Goal: Navigation & Orientation: Find specific page/section

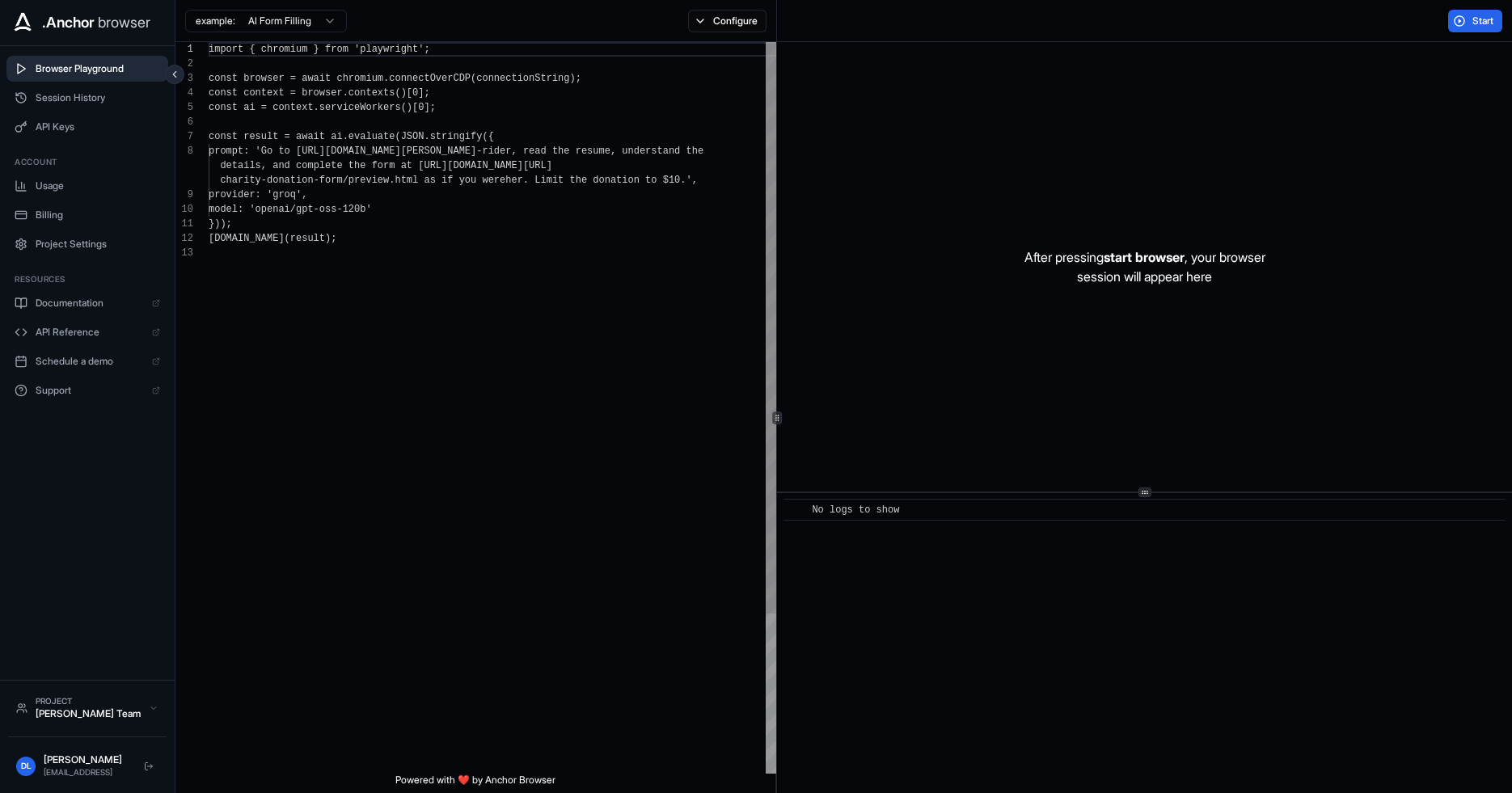
scroll to position [116, 0]
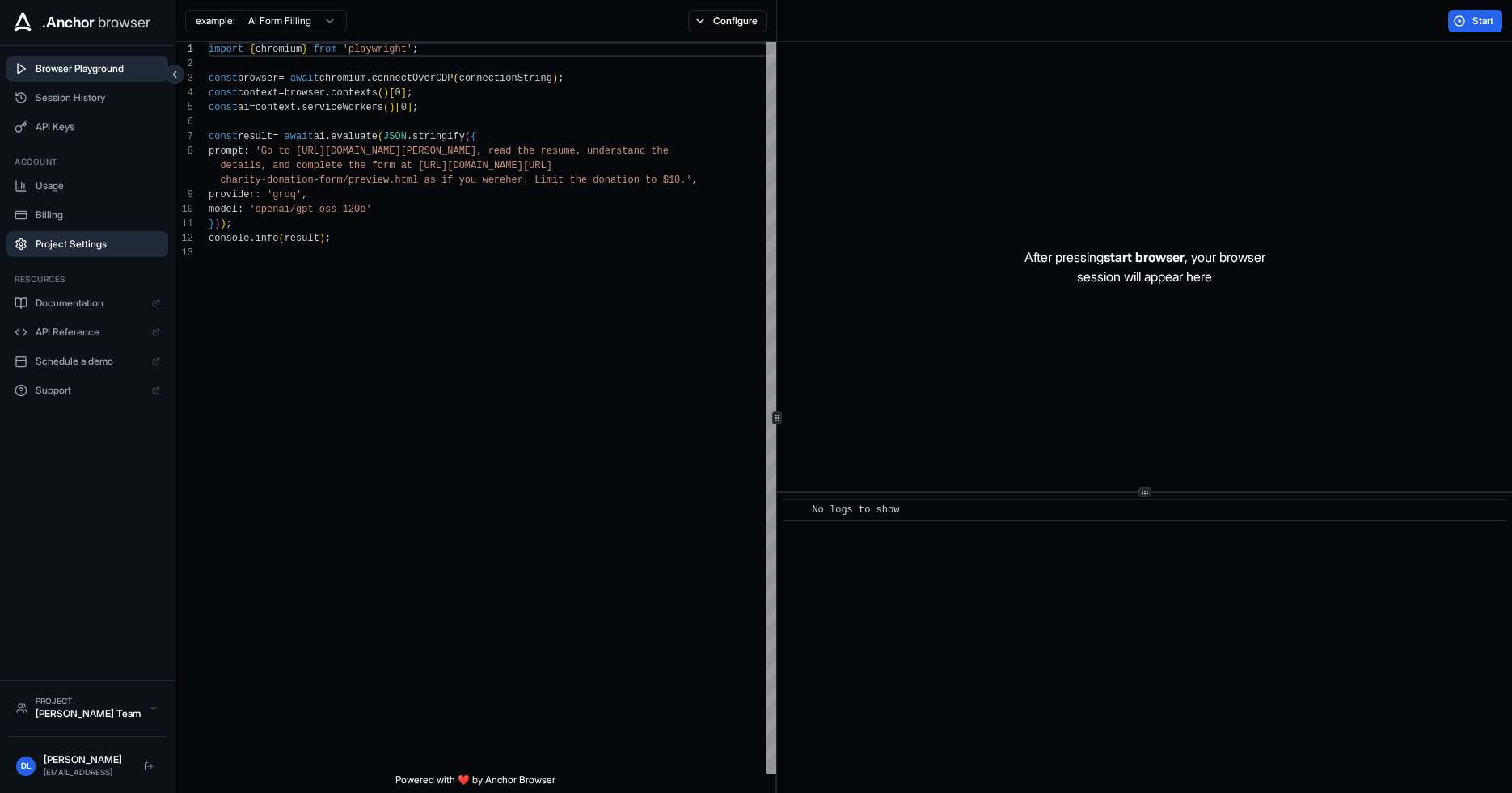
click at [65, 247] on span "Project Settings" at bounding box center [98, 245] width 125 height 13
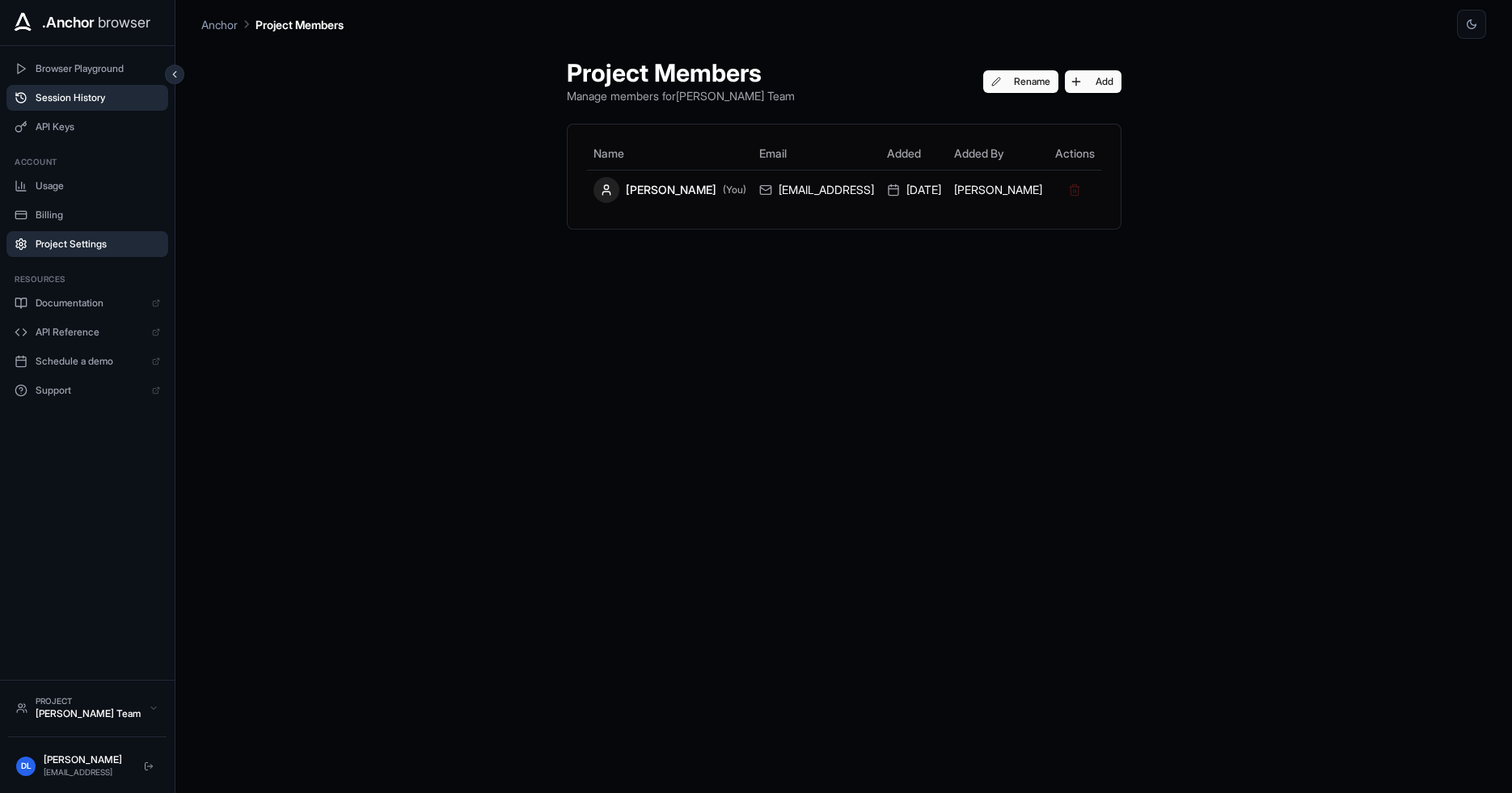
click at [92, 106] on button "Session History" at bounding box center [87, 97] width 161 height 25
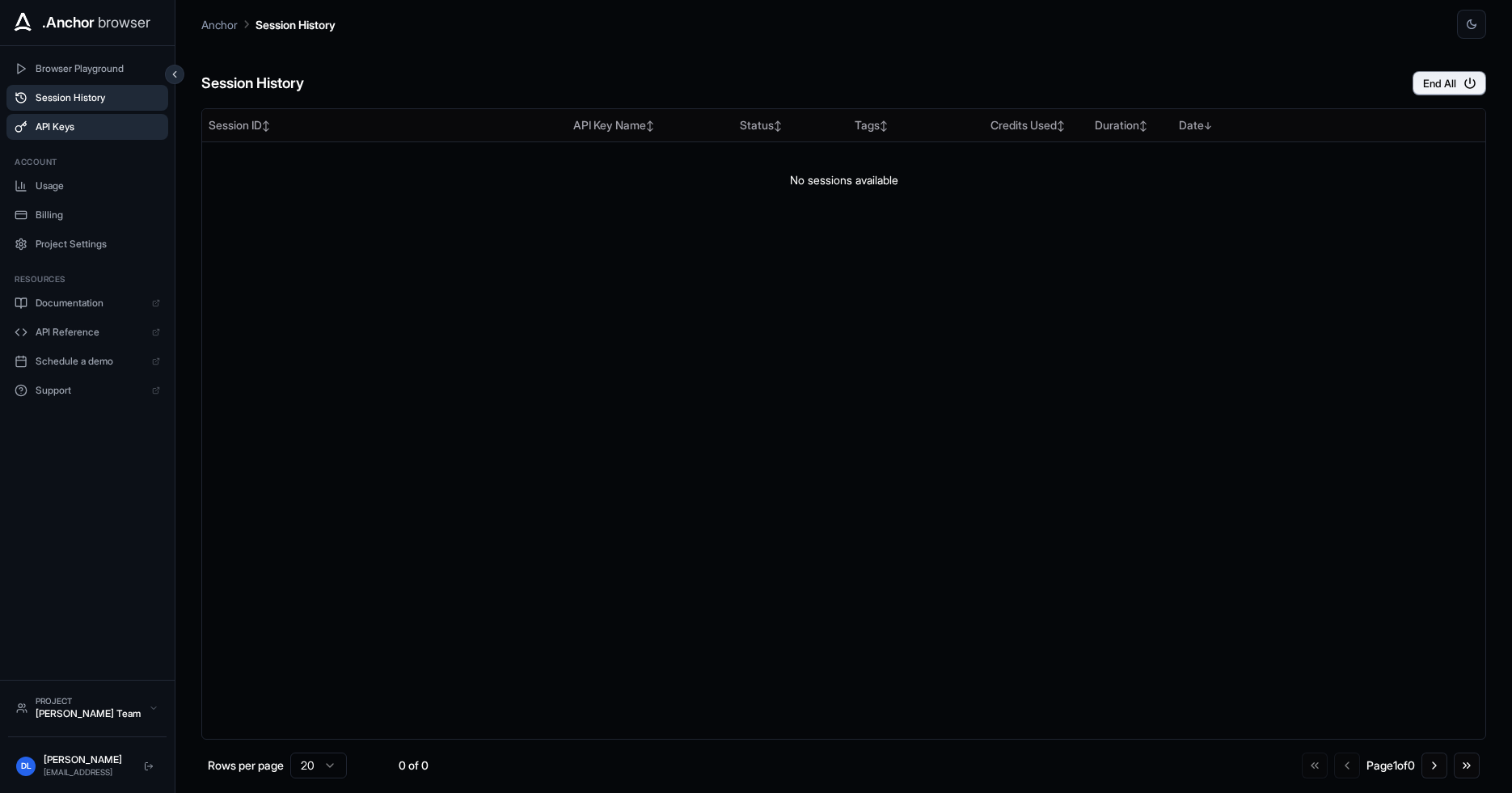
click at [92, 121] on span "API Keys" at bounding box center [98, 127] width 125 height 13
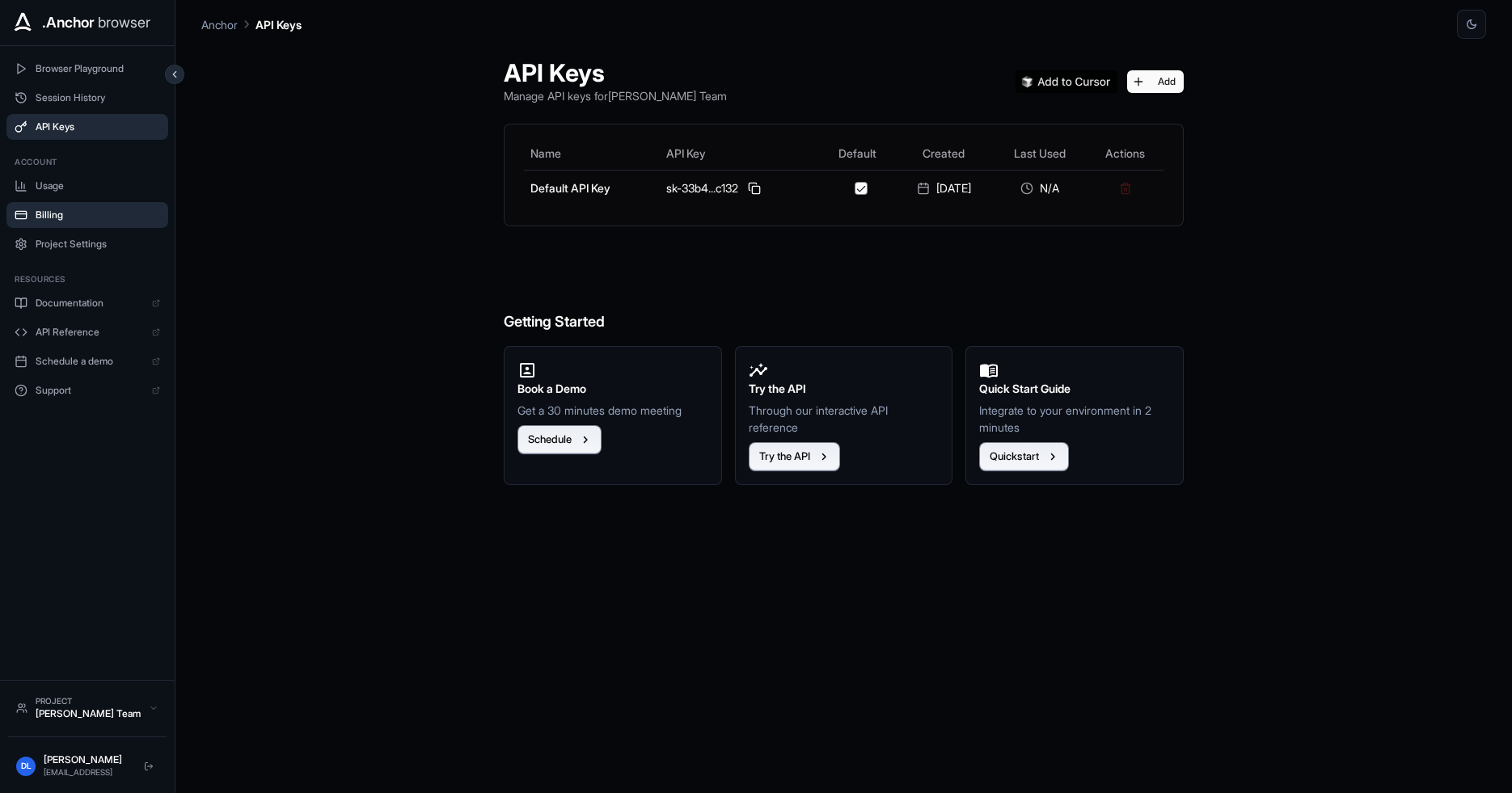
click at [79, 222] on button "Billing" at bounding box center [87, 214] width 161 height 25
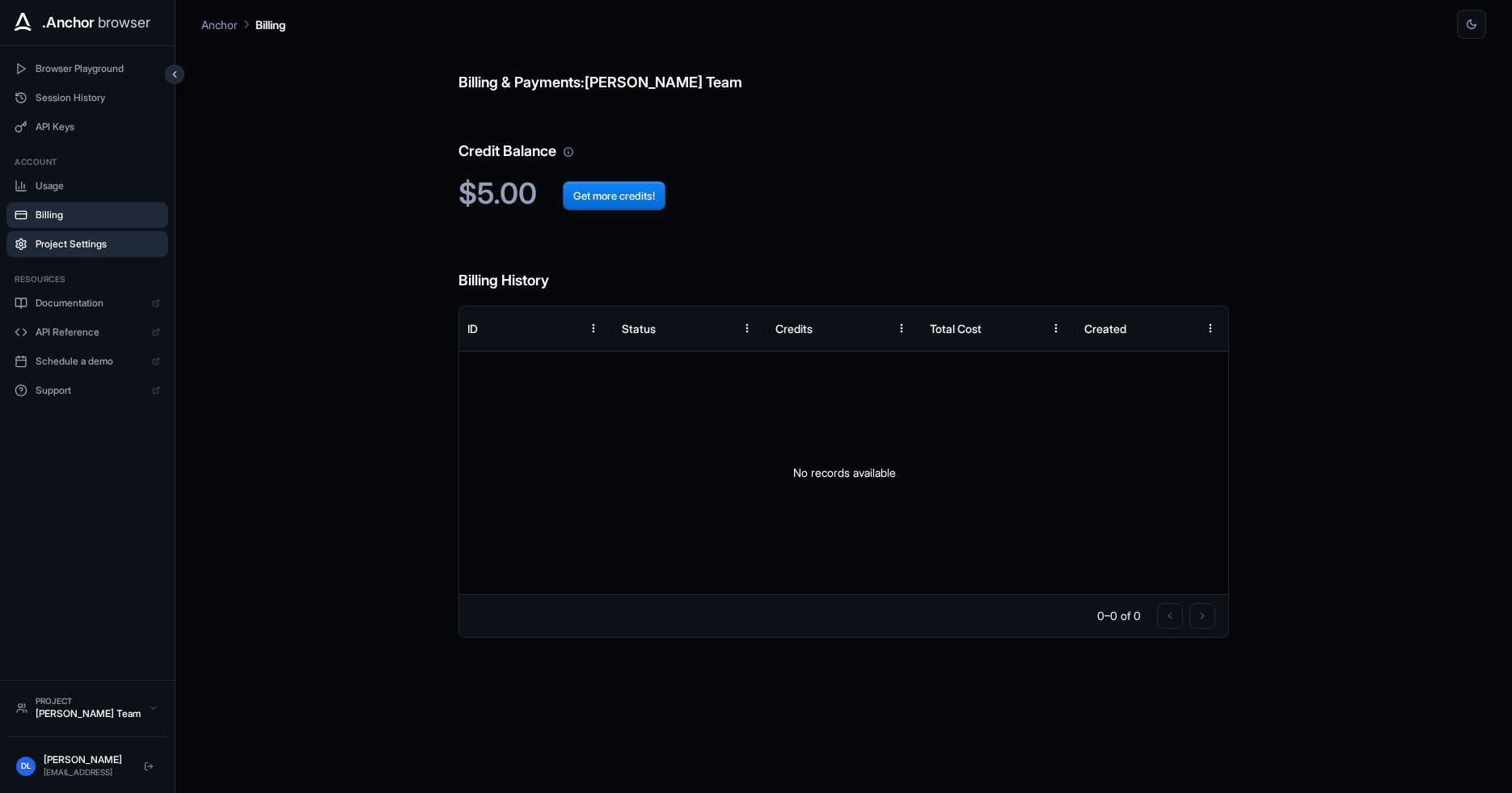
click at [79, 231] on button "Project Settings" at bounding box center [87, 244] width 161 height 25
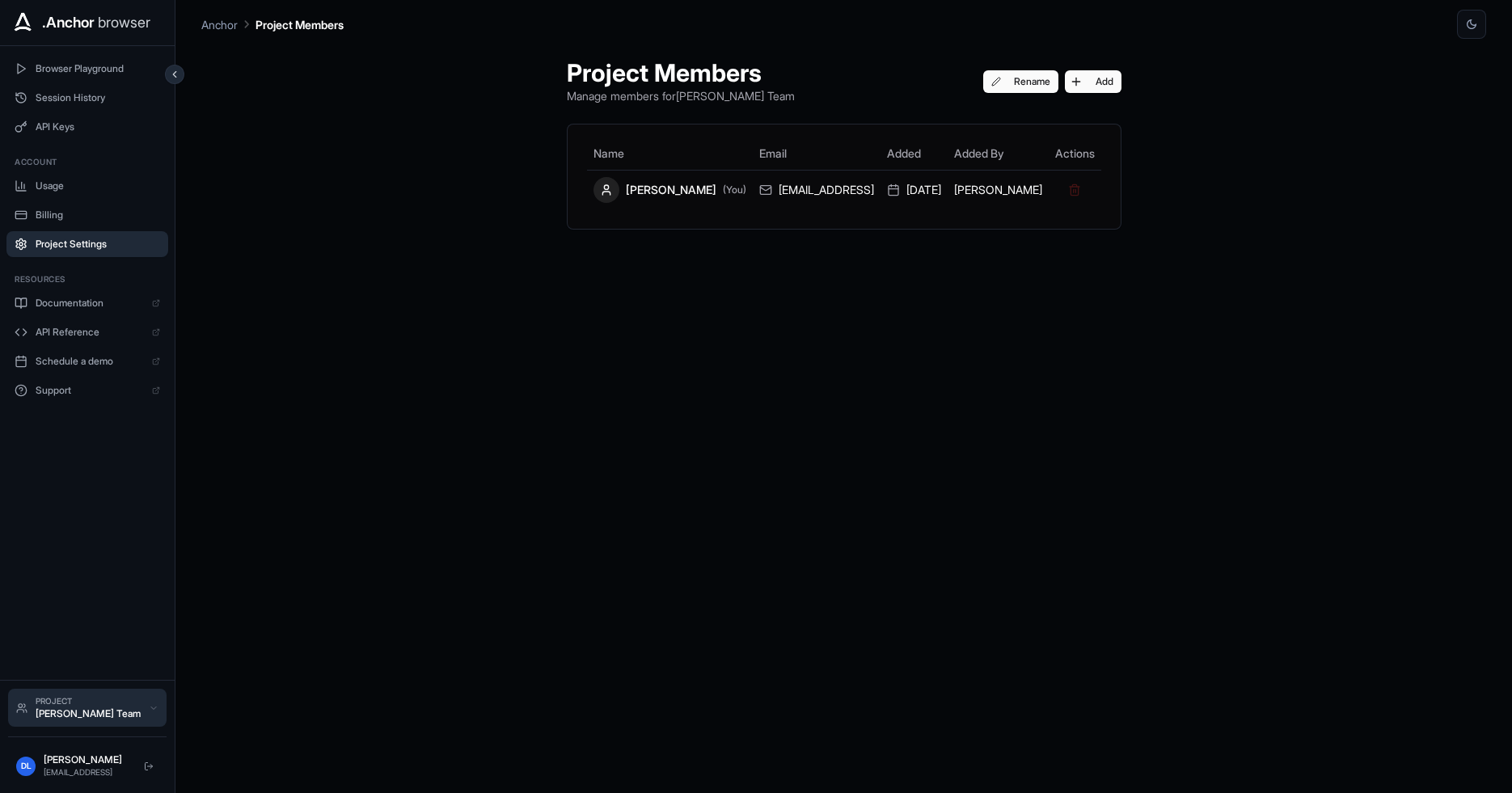
click at [85, 715] on div "[PERSON_NAME] Team" at bounding box center [88, 715] width 105 height 13
click at [86, 708] on div "[PERSON_NAME] Team" at bounding box center [88, 715] width 105 height 13
click at [109, 100] on span "Session History" at bounding box center [98, 98] width 125 height 13
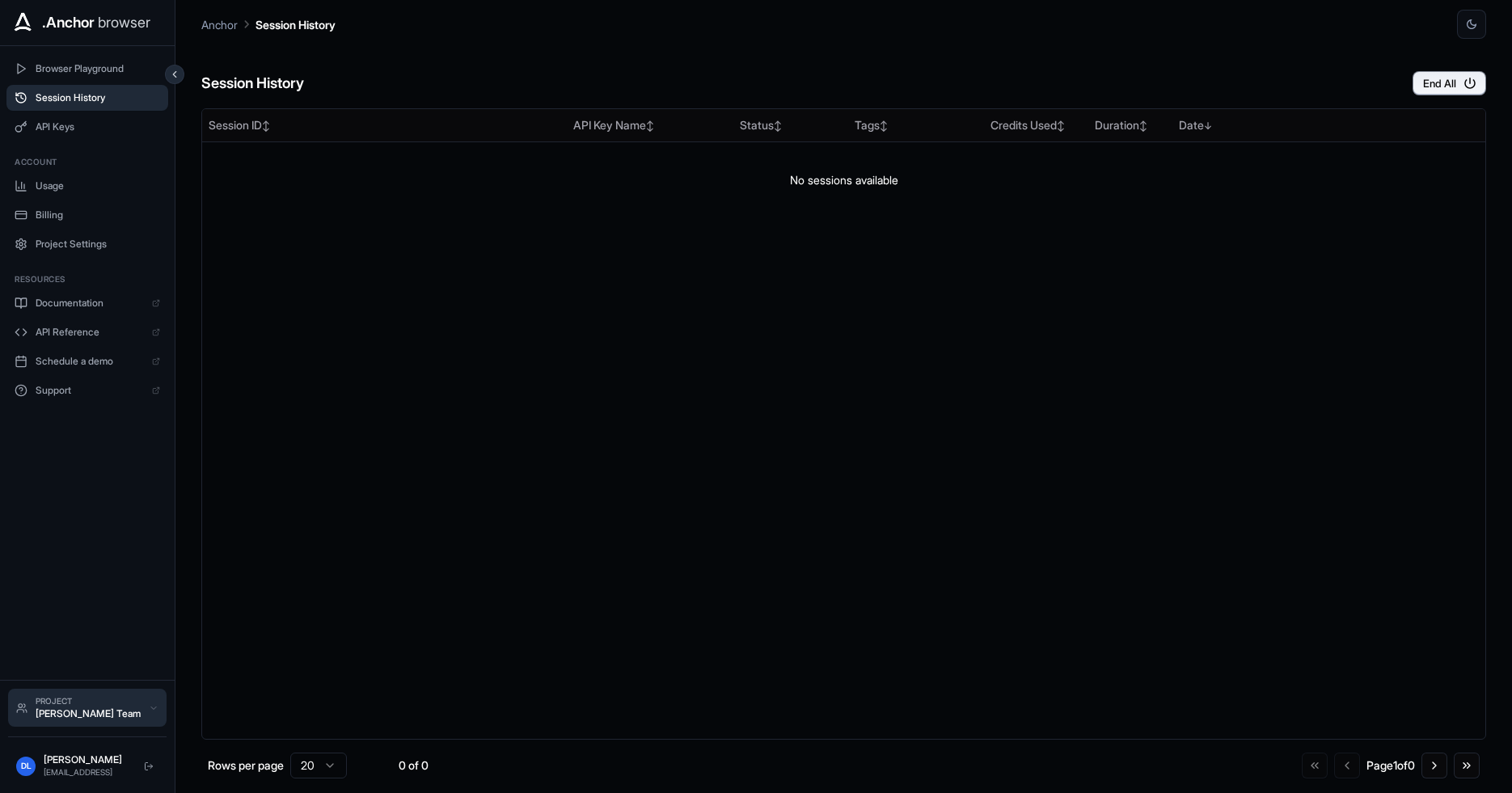
click at [83, 717] on div "[PERSON_NAME] Team" at bounding box center [88, 715] width 105 height 13
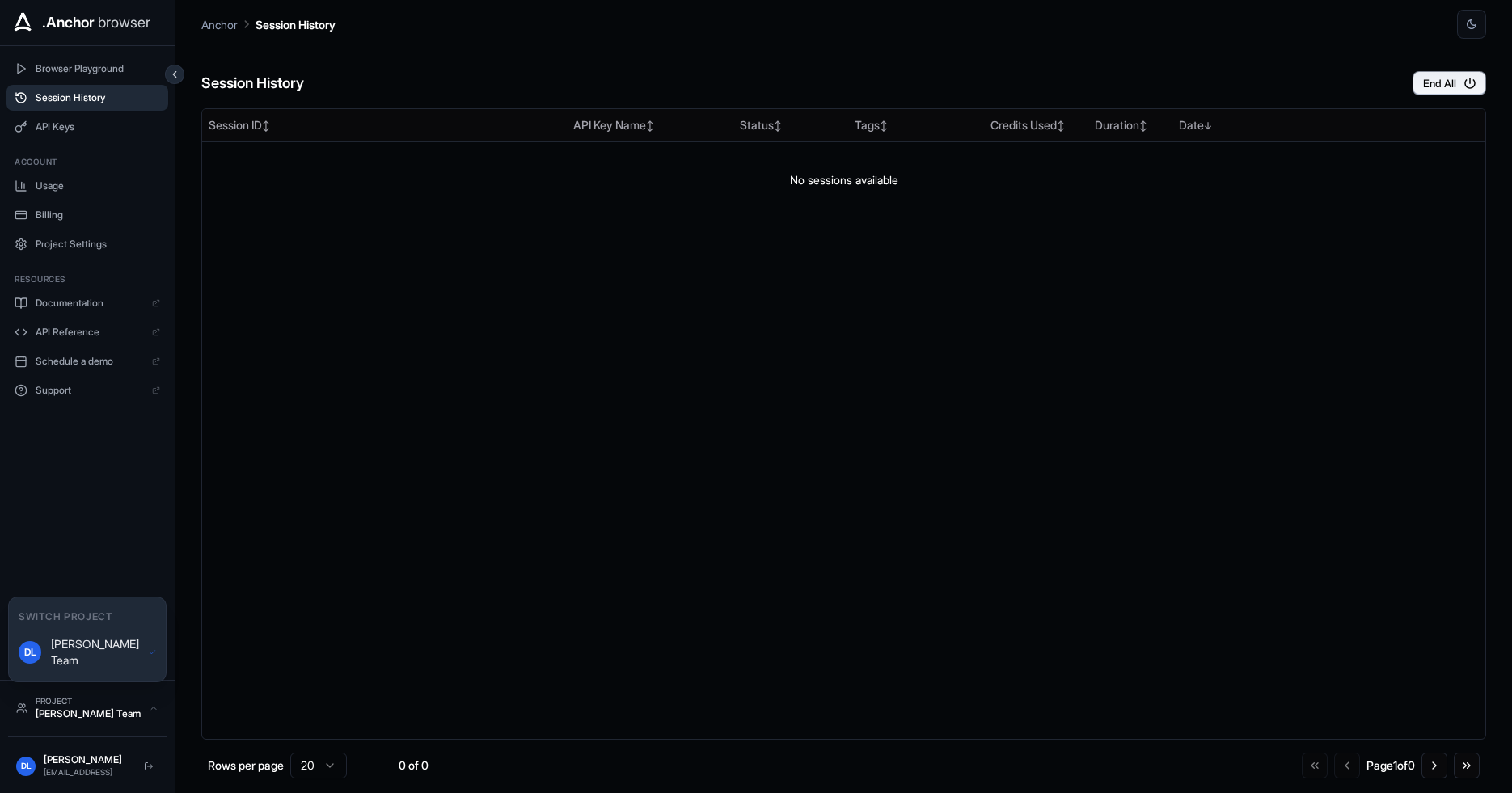
click at [96, 619] on div "Switch Project" at bounding box center [87, 616] width 157 height 25
click at [115, 582] on div "Browser Playground Session History API Keys Account Usage Billing Project Setti…" at bounding box center [87, 363] width 175 height 634
click at [107, 624] on div "Switch Project" at bounding box center [87, 616] width 157 height 25
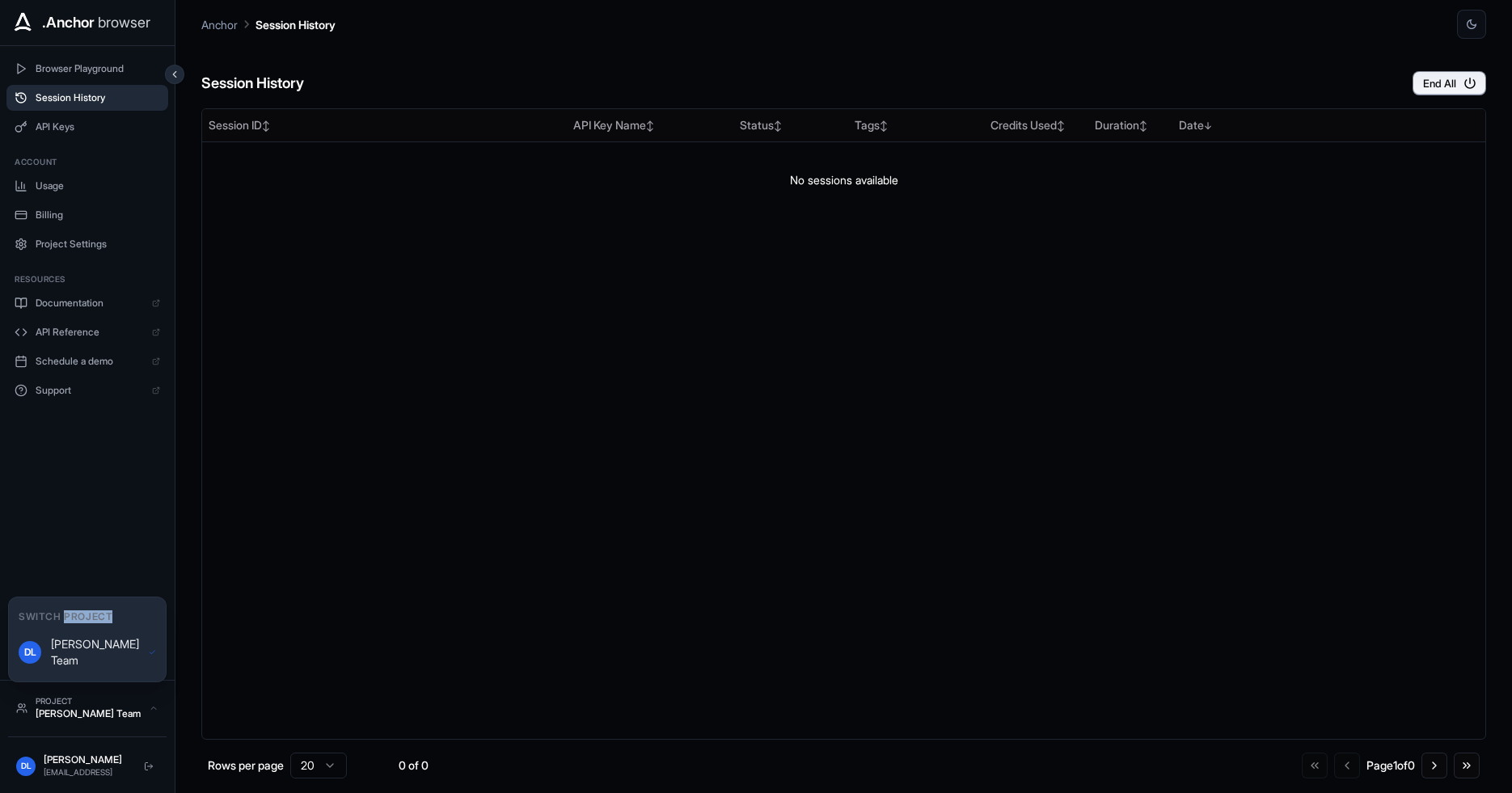
click at [107, 624] on div "Switch Project" at bounding box center [87, 616] width 157 height 25
click at [117, 562] on div "Browser Playground Session History API Keys Account Usage Billing Project Setti…" at bounding box center [87, 363] width 175 height 634
click at [96, 494] on div "Browser Playground Session History API Keys Account Usage Billing Project Setti…" at bounding box center [87, 363] width 175 height 634
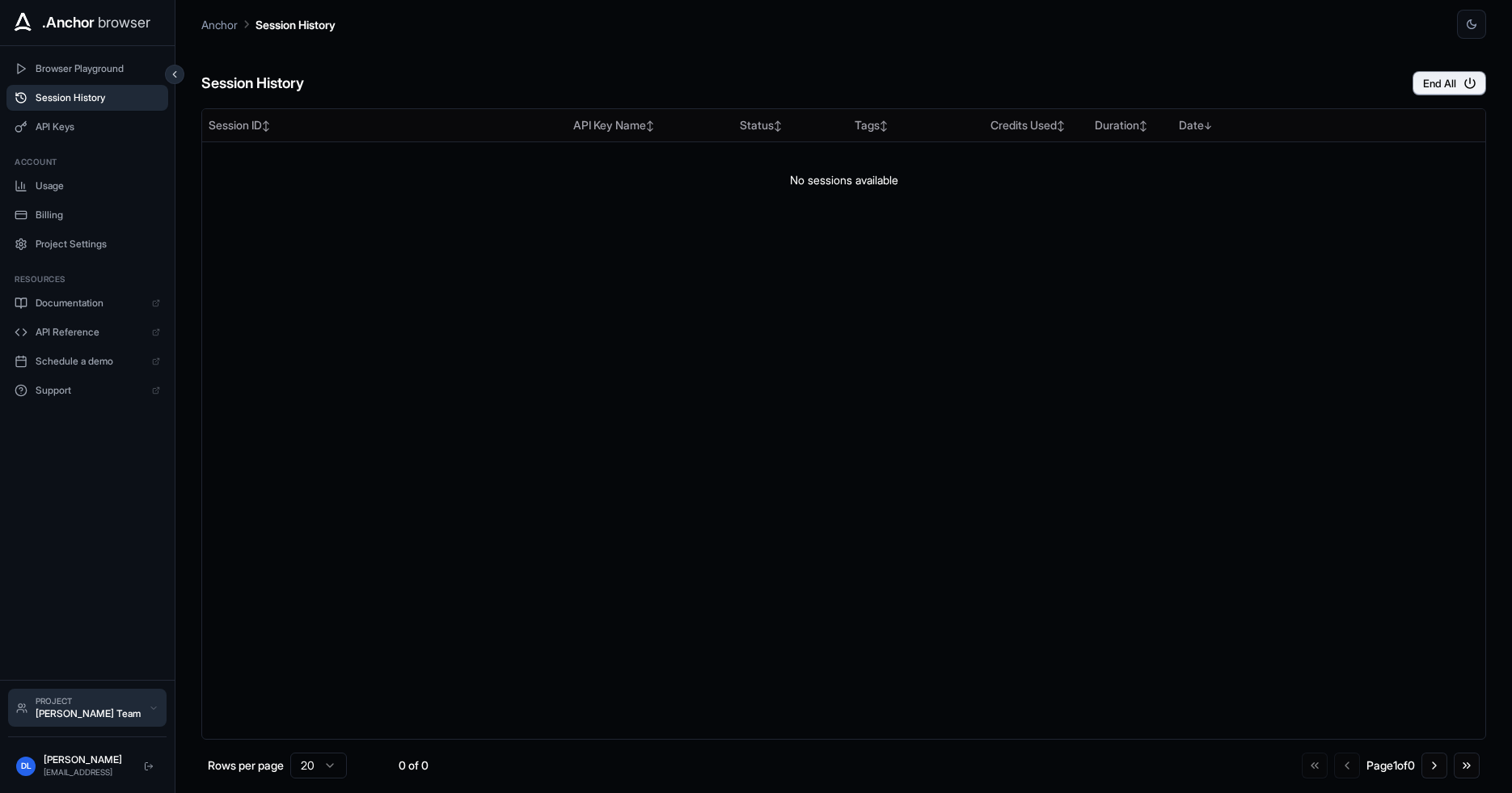
click at [88, 703] on div "Project" at bounding box center [88, 701] width 105 height 12
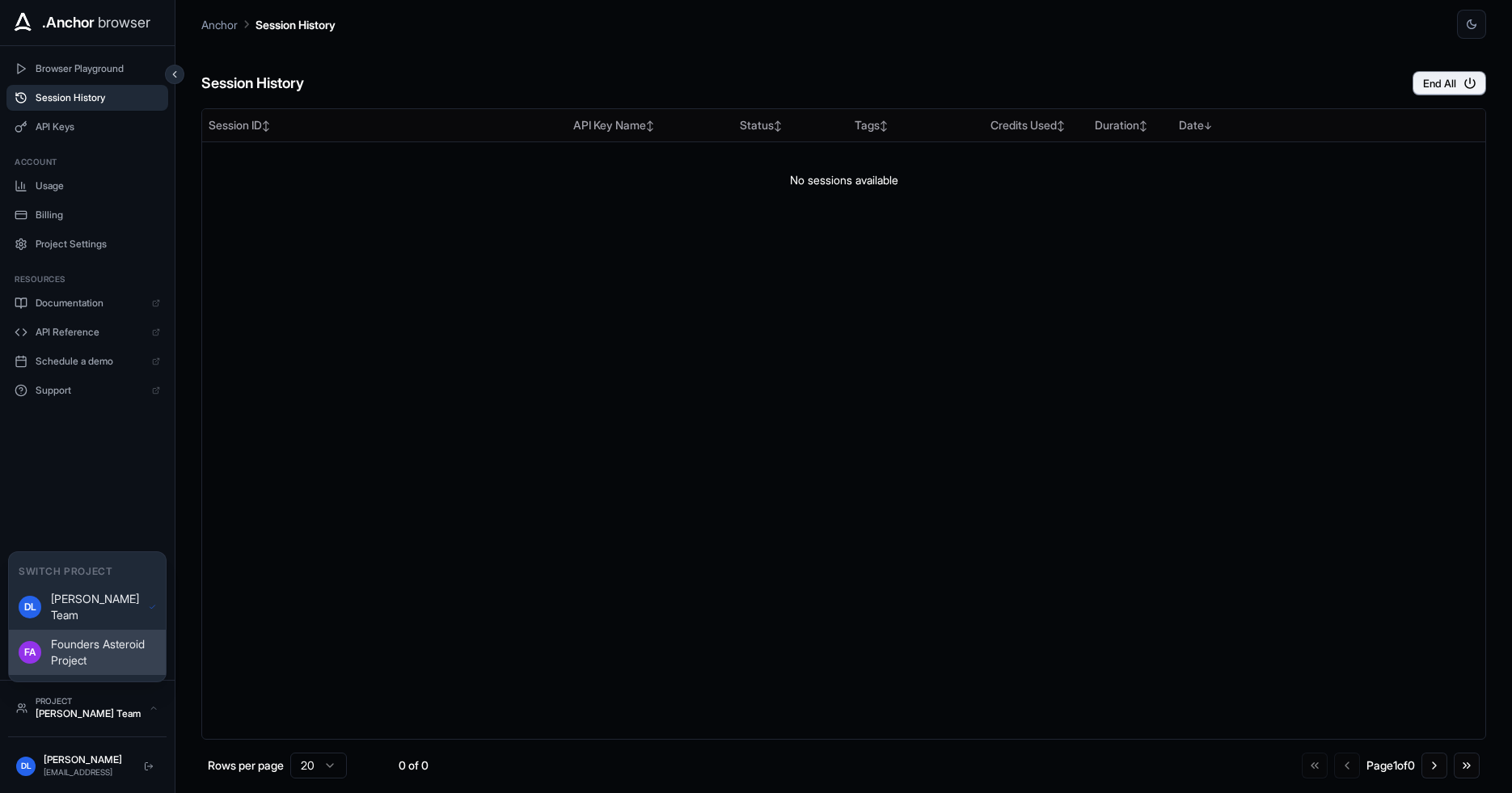
click at [105, 656] on span "Founders Asteroid Project" at bounding box center [103, 652] width 105 height 32
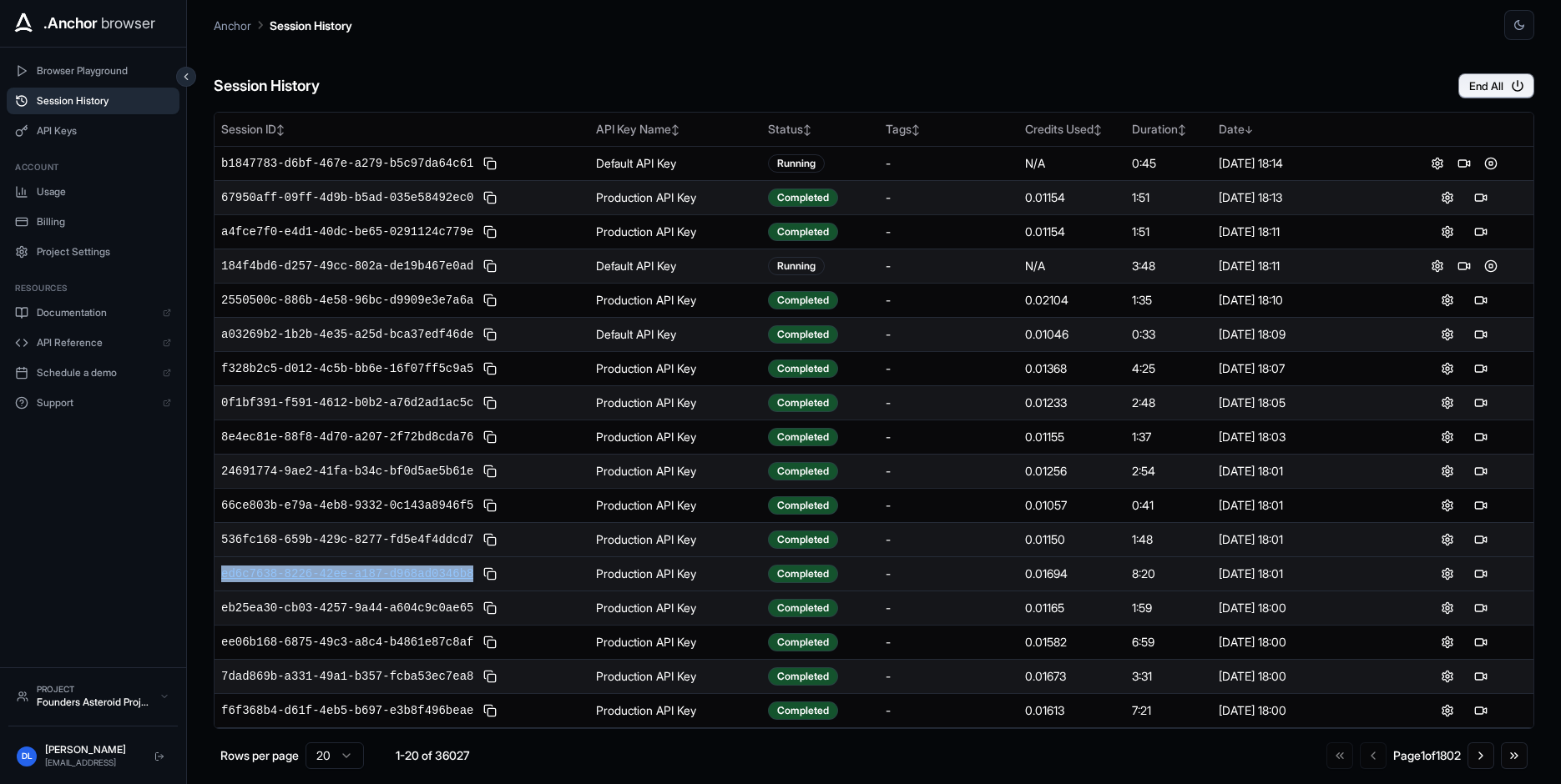
click at [348, 579] on span "ed6c7638-8226-42ee-a187-d968ad0346b8" at bounding box center [347, 574] width 252 height 17
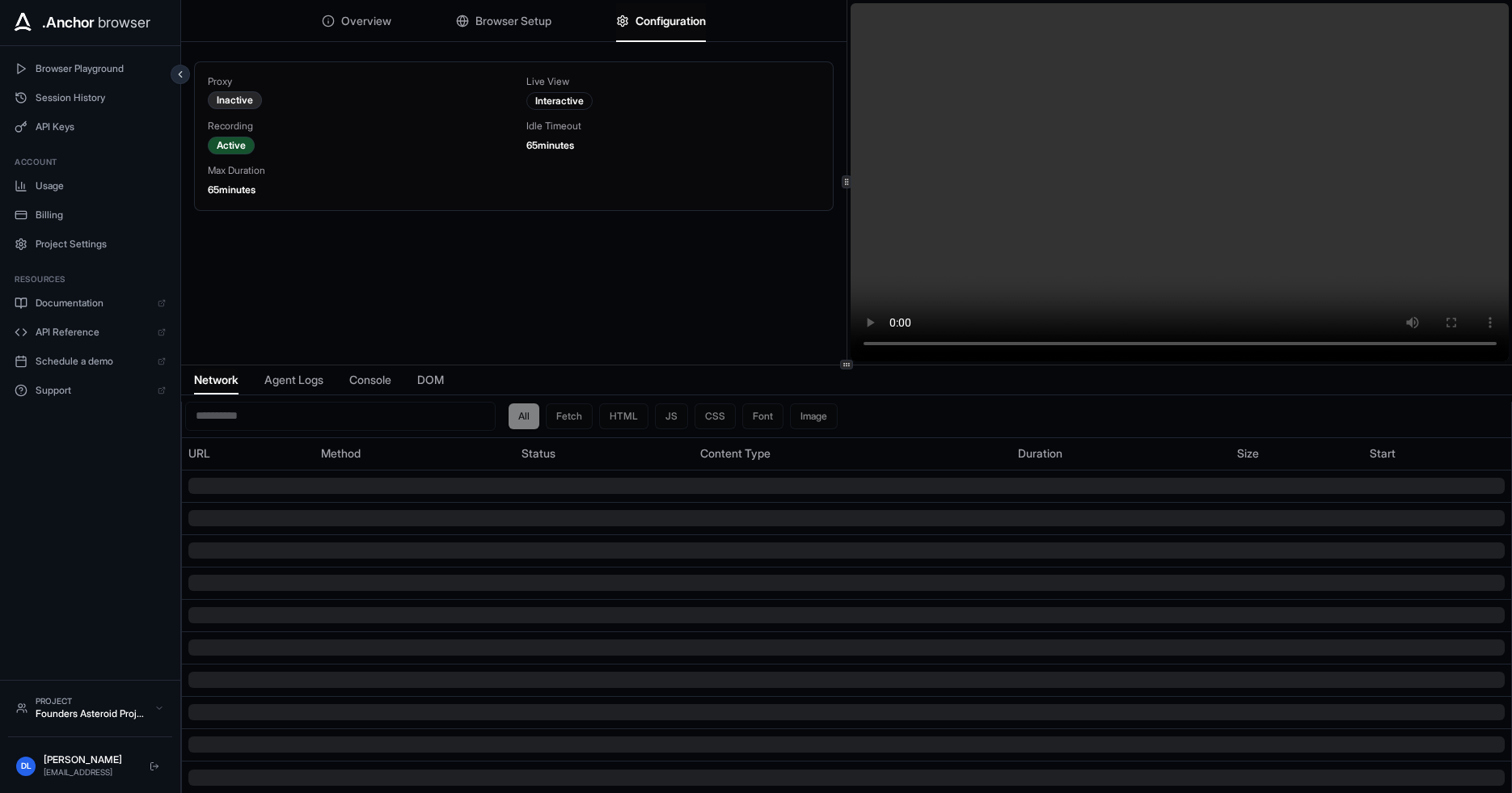
click at [667, 25] on span "Configuration" at bounding box center [670, 21] width 71 height 16
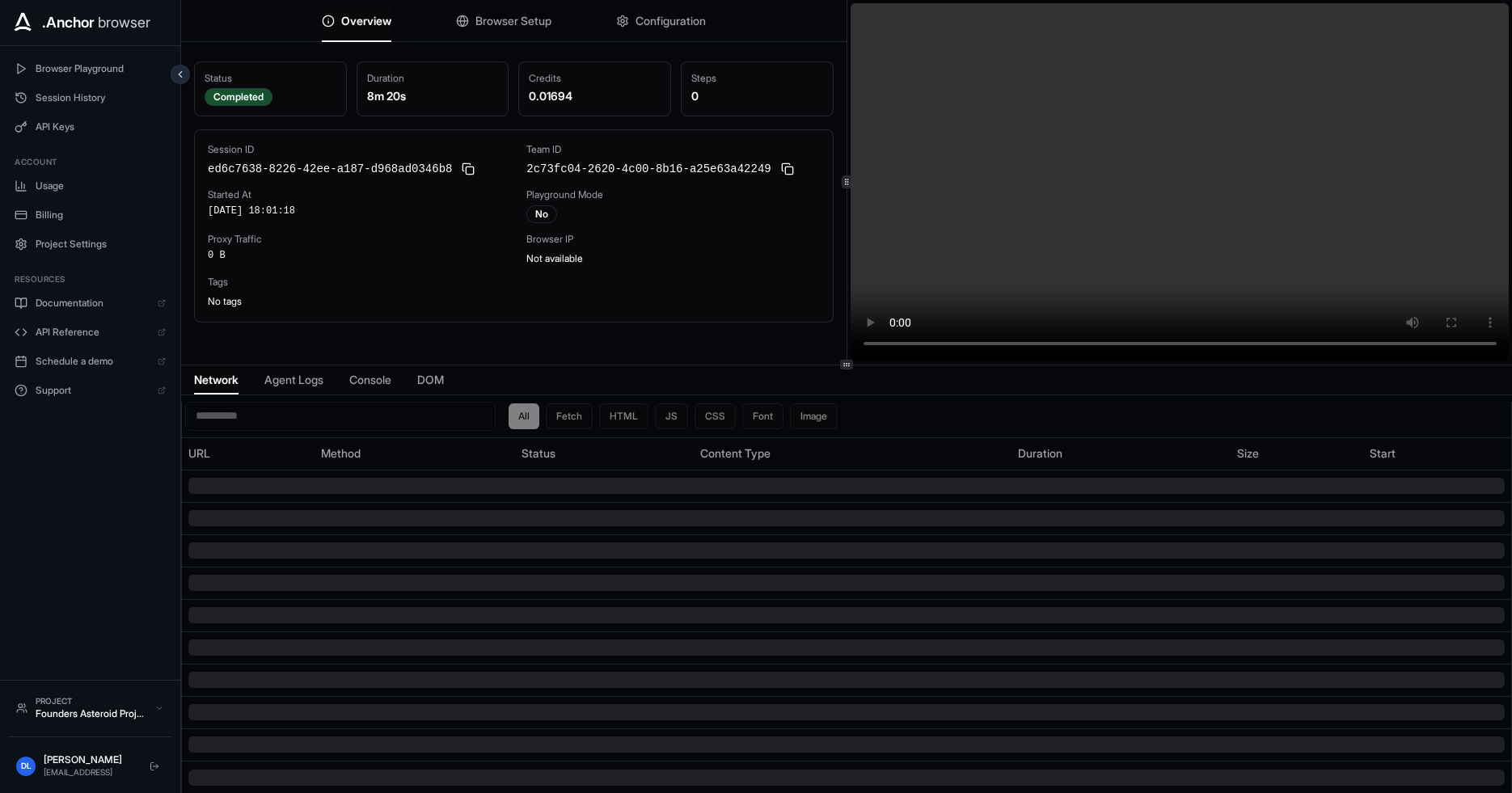
click at [359, 14] on span "Overview" at bounding box center [366, 21] width 50 height 16
